Goal: Transaction & Acquisition: Purchase product/service

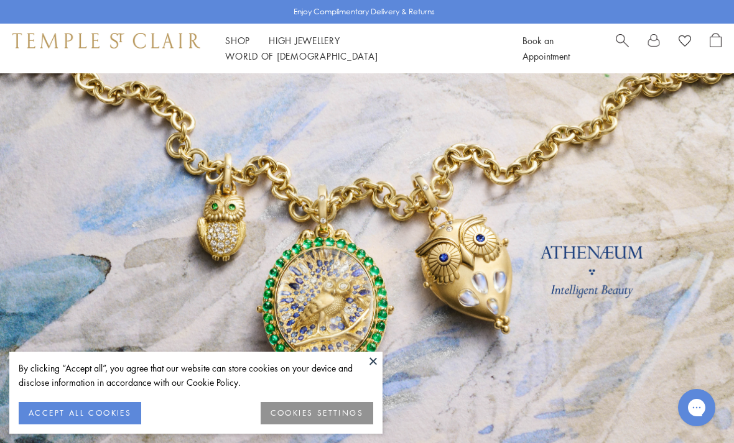
click at [369, 364] on button at bounding box center [373, 361] width 19 height 19
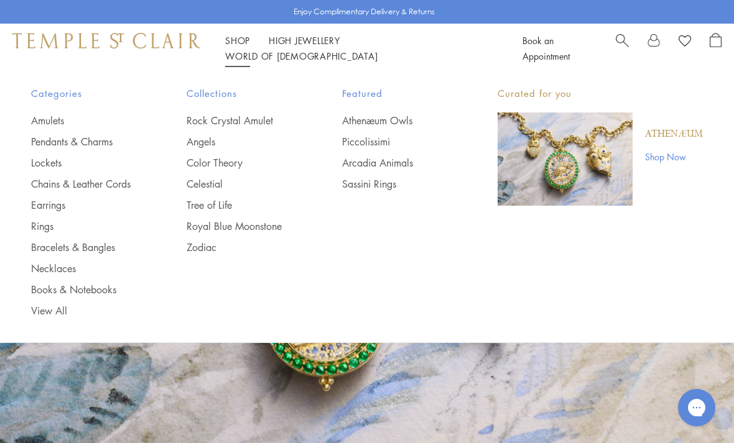
click at [98, 142] on link "Pendants & Charms" at bounding box center [84, 142] width 106 height 14
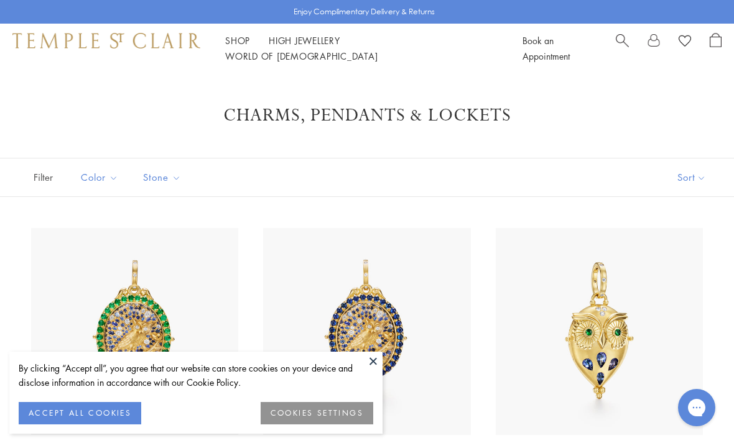
click at [369, 353] on button at bounding box center [373, 361] width 19 height 19
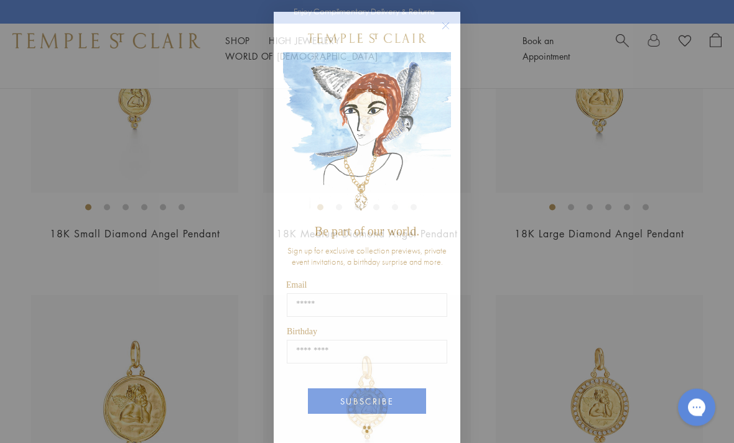
scroll to position [1806, 0]
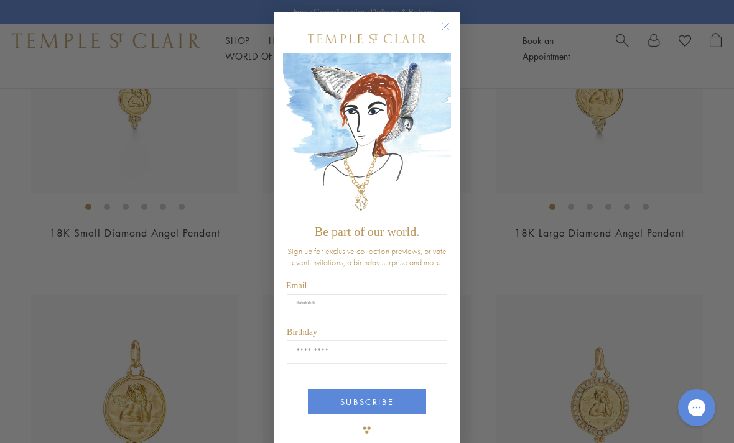
click at [441, 30] on circle "Close dialog" at bounding box center [445, 26] width 15 height 15
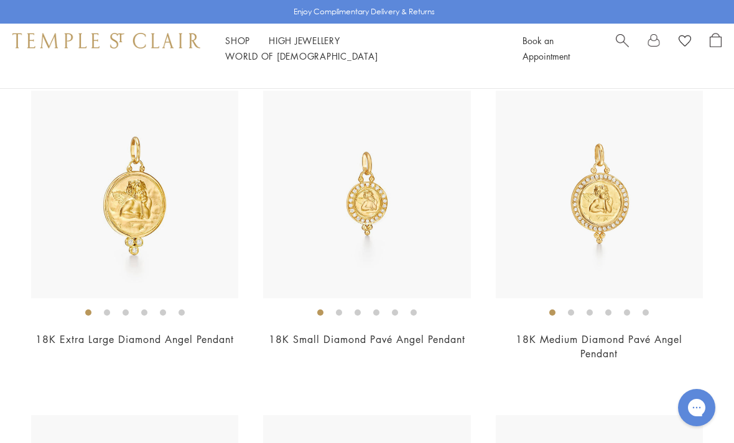
scroll to position [1983, 0]
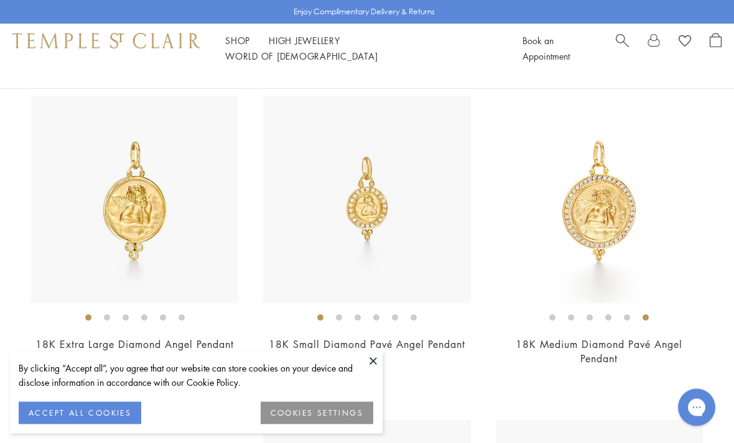
scroll to position [2005, 0]
click at [580, 211] on img at bounding box center [598, 198] width 207 height 207
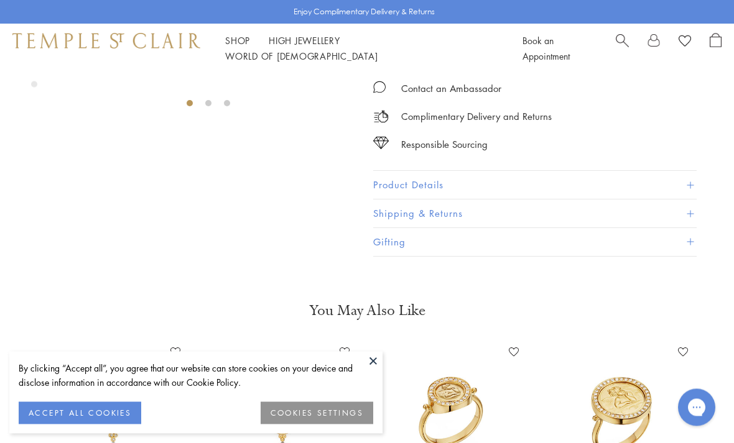
click at [380, 186] on button "Product Details" at bounding box center [534, 186] width 323 height 28
